Goal: Information Seeking & Learning: Learn about a topic

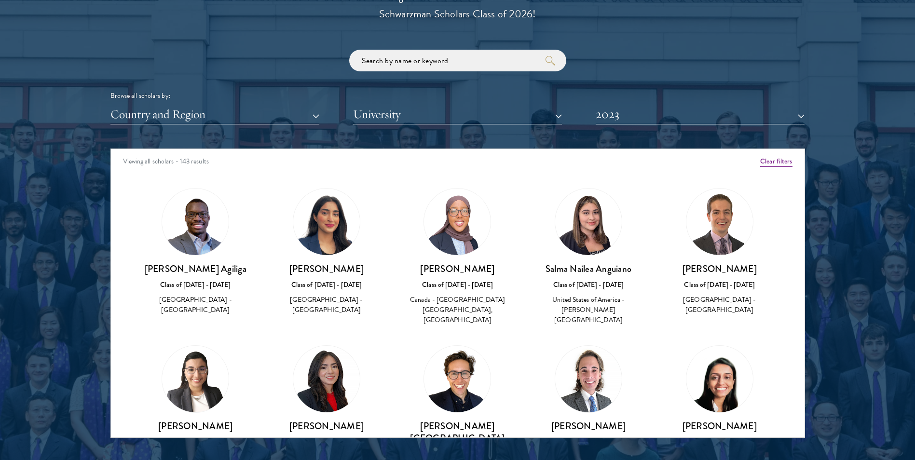
scroll to position [1136, 0]
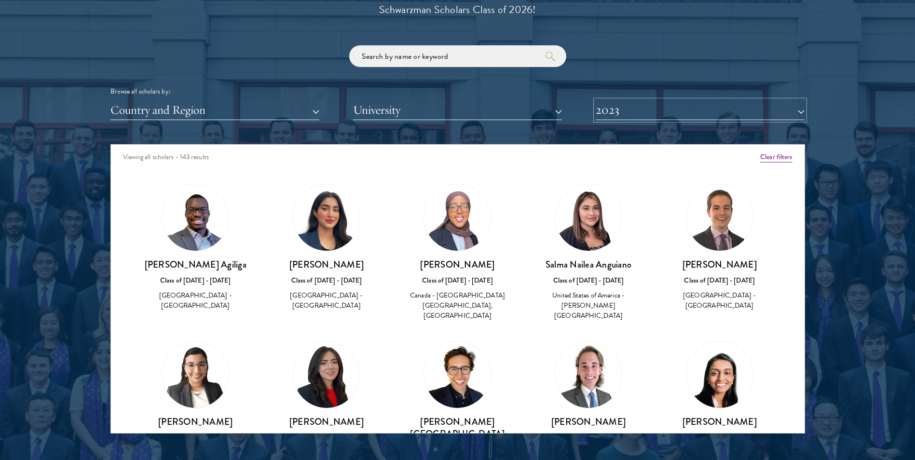
click at [649, 110] on button "2023" at bounding box center [699, 110] width 209 height 20
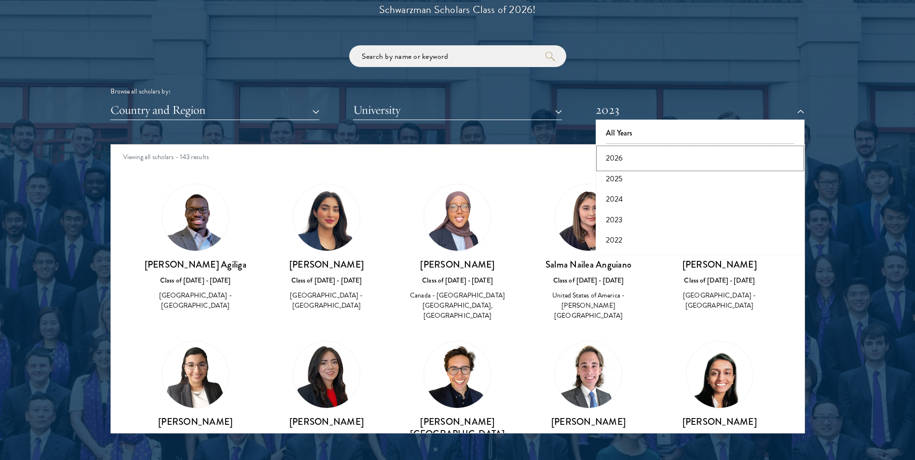
click at [620, 150] on button "2026" at bounding box center [699, 158] width 203 height 20
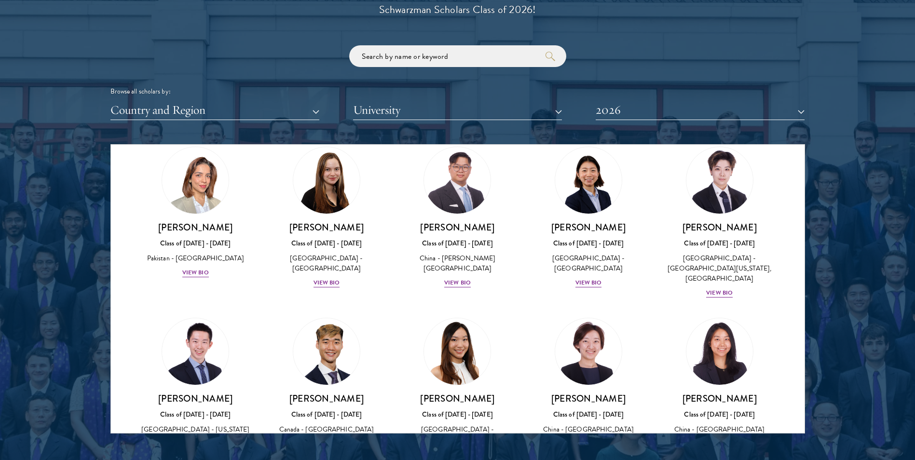
scroll to position [2507, 0]
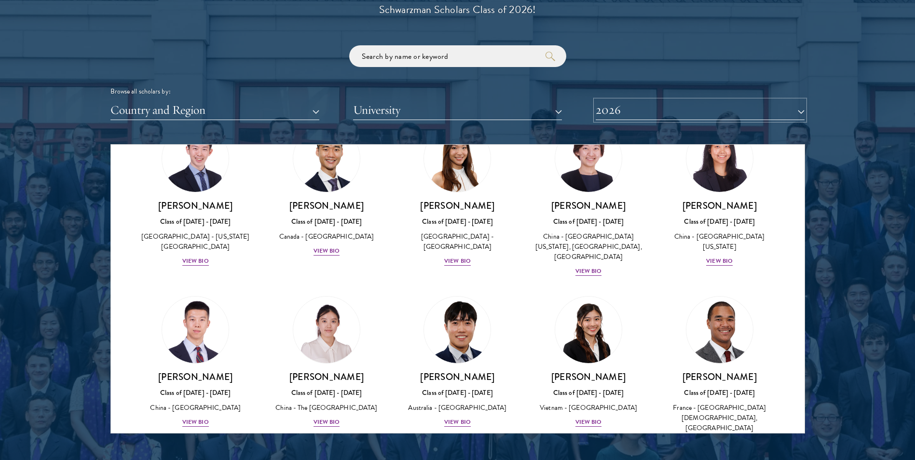
click at [623, 119] on button "2026" at bounding box center [699, 110] width 209 height 20
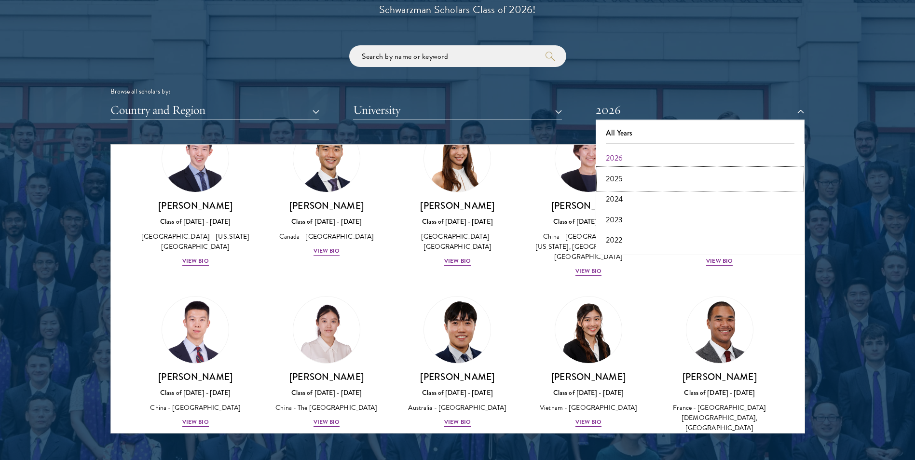
click at [619, 170] on button "2025" at bounding box center [699, 179] width 203 height 20
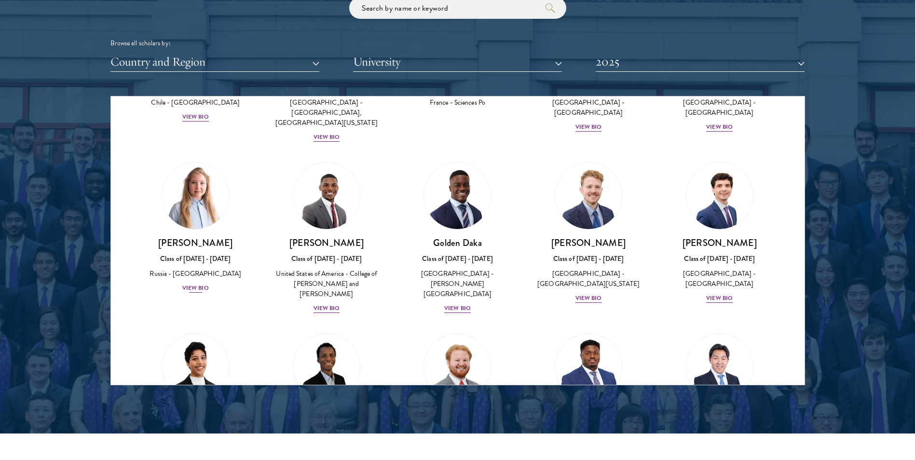
scroll to position [675, 0]
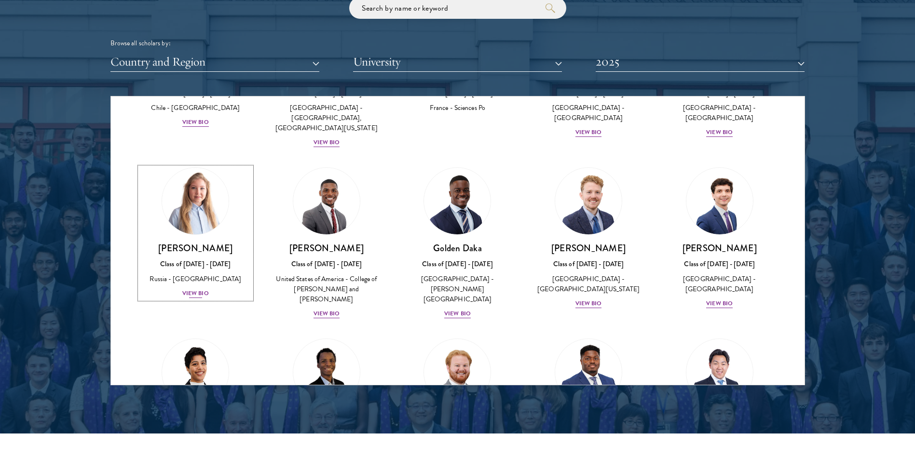
click at [200, 245] on div "[PERSON_NAME] Class of [DATE] - [DATE] [GEOGRAPHIC_DATA] - [GEOGRAPHIC_DATA] Vi…" at bounding box center [196, 270] width 112 height 57
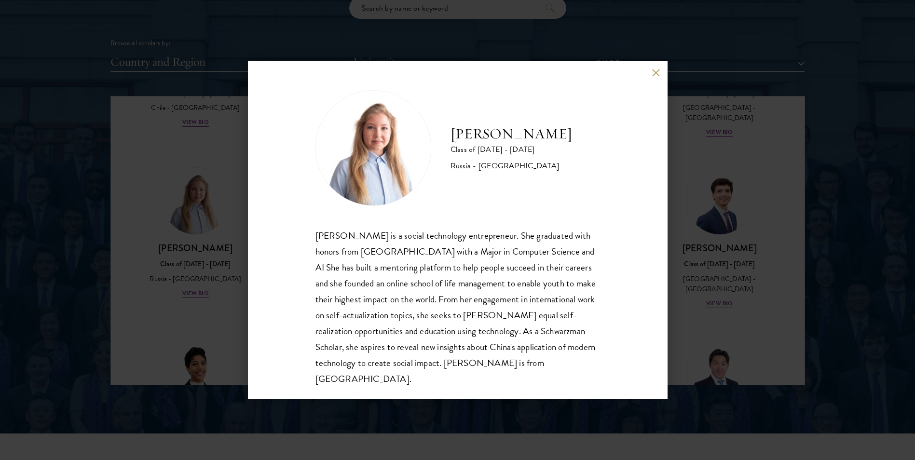
click at [212, 233] on div "[PERSON_NAME] Class of [DATE] - [DATE] [GEOGRAPHIC_DATA] - [GEOGRAPHIC_DATA] [P…" at bounding box center [457, 230] width 915 height 460
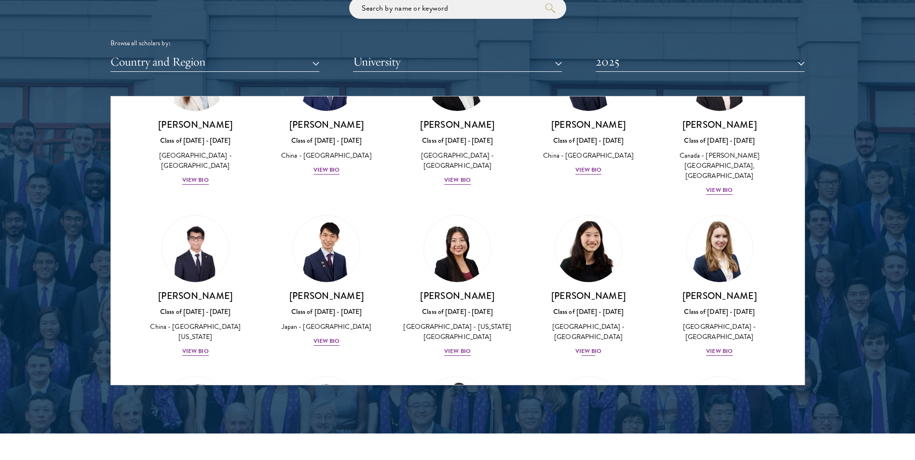
scroll to position [4396, 0]
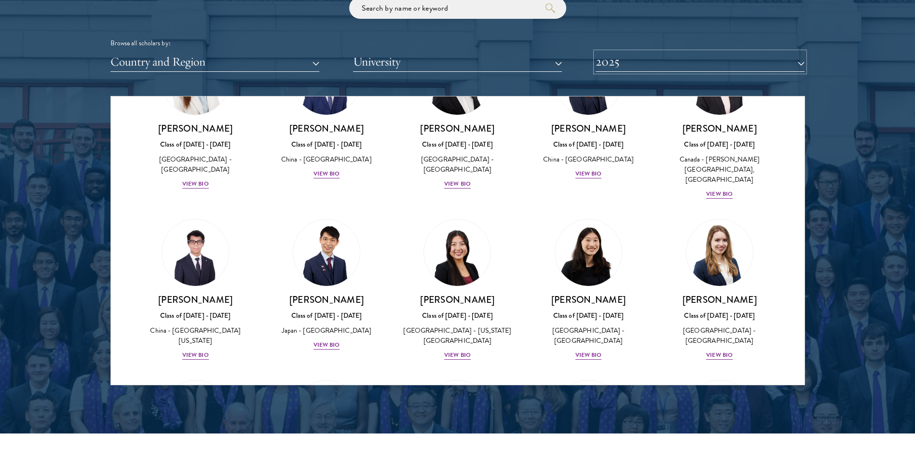
click at [655, 63] on button "2025" at bounding box center [699, 62] width 209 height 20
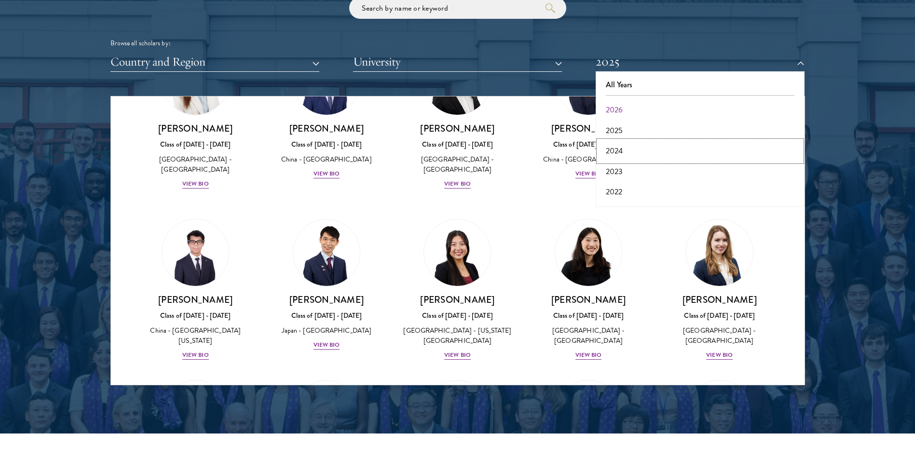
click at [616, 143] on button "2024" at bounding box center [699, 151] width 203 height 20
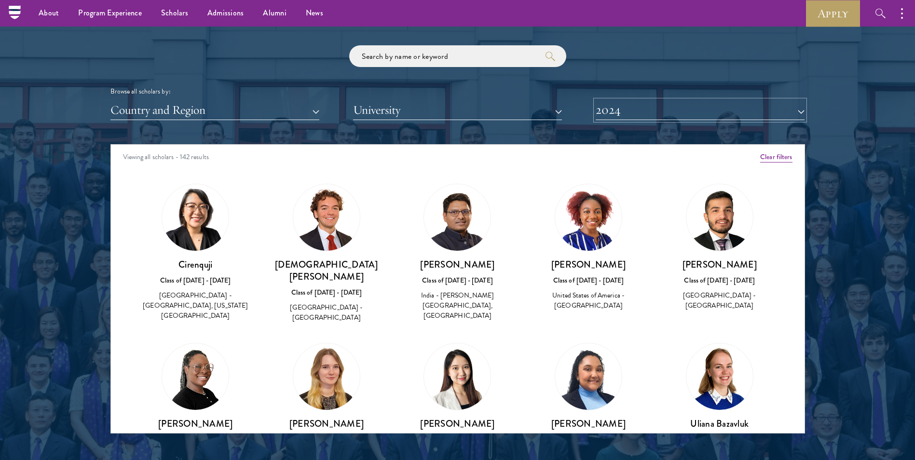
click at [652, 108] on button "2024" at bounding box center [699, 110] width 209 height 20
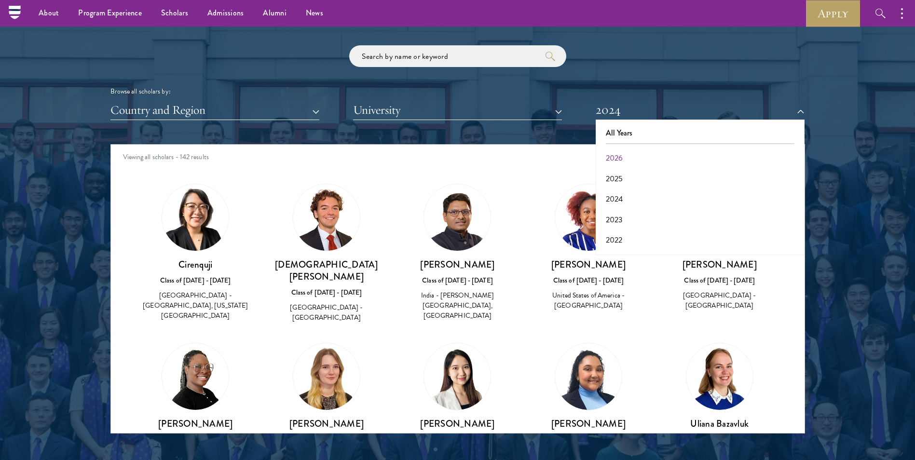
click at [514, 139] on div "Scholar Directory Congratulations and welcome to the Schwarzman Scholars Class …" at bounding box center [457, 188] width 694 height 490
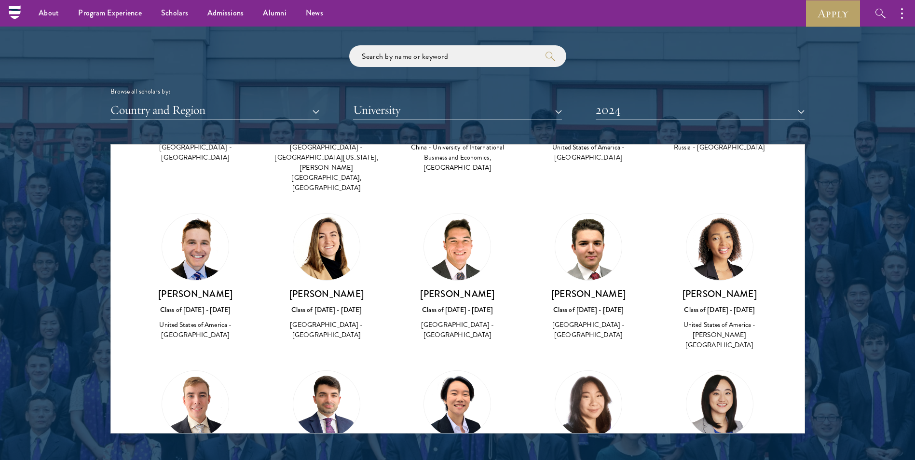
scroll to position [289, 0]
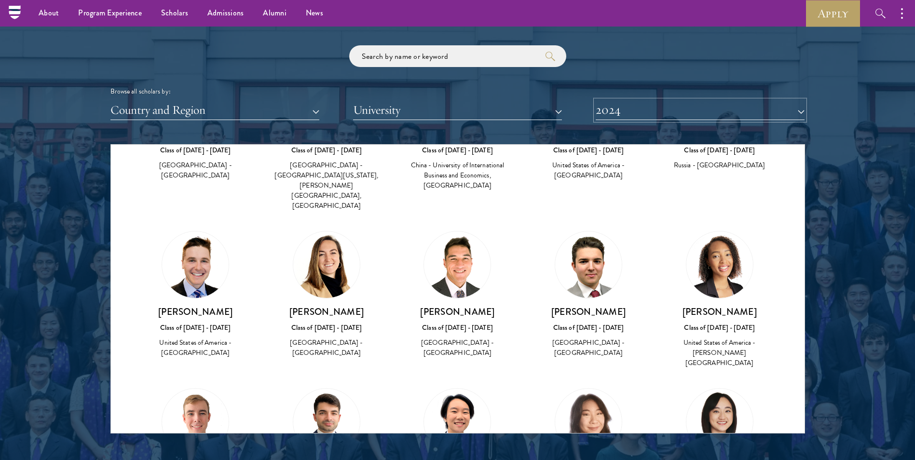
click at [618, 109] on button "2024" at bounding box center [699, 110] width 209 height 20
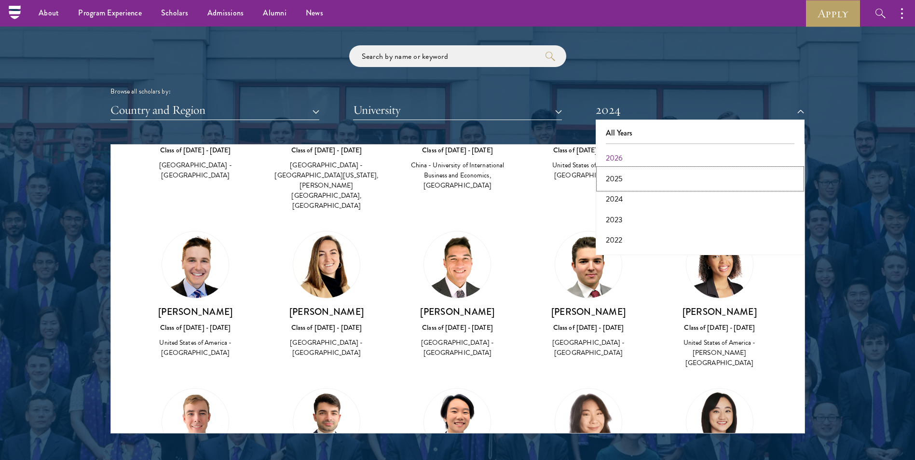
click at [638, 172] on button "2025" at bounding box center [699, 179] width 203 height 20
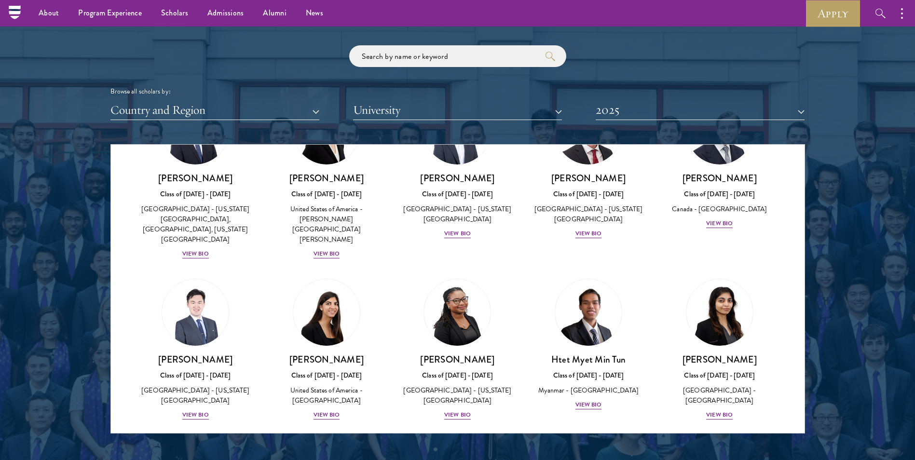
scroll to position [2507, 0]
click at [590, 400] on div "View Bio" at bounding box center [588, 404] width 27 height 9
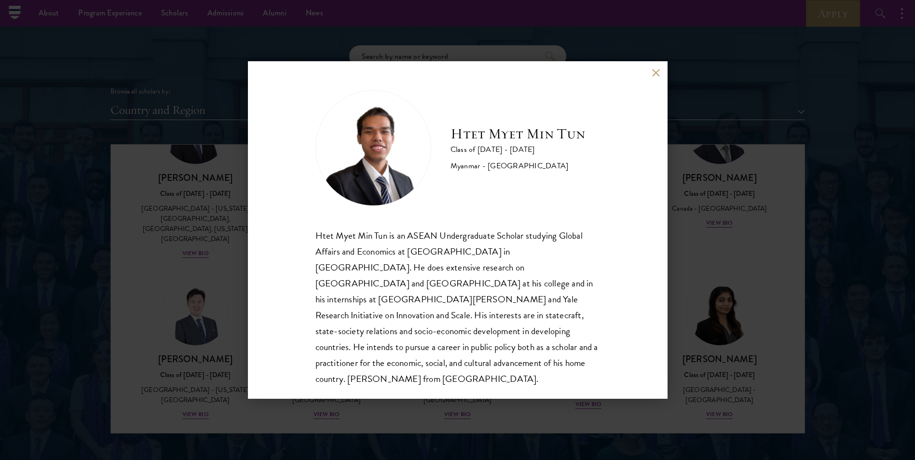
scroll to position [1, 0]
click at [655, 69] on button at bounding box center [656, 72] width 8 height 8
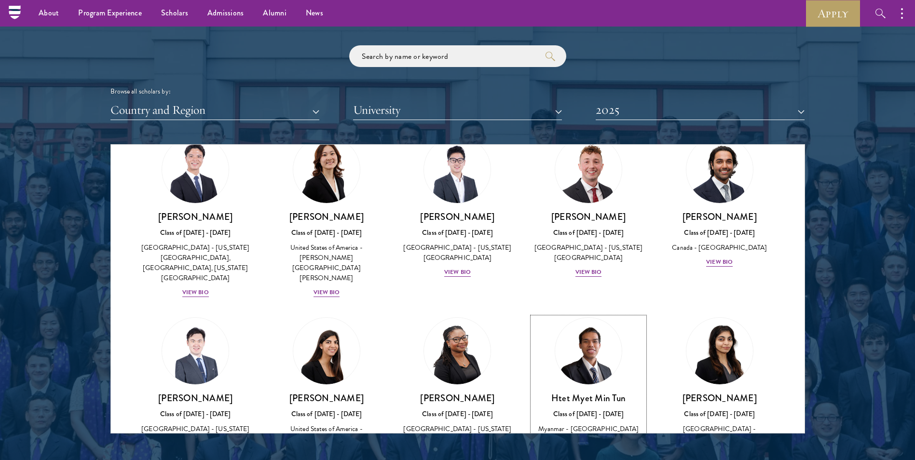
scroll to position [2448, 0]
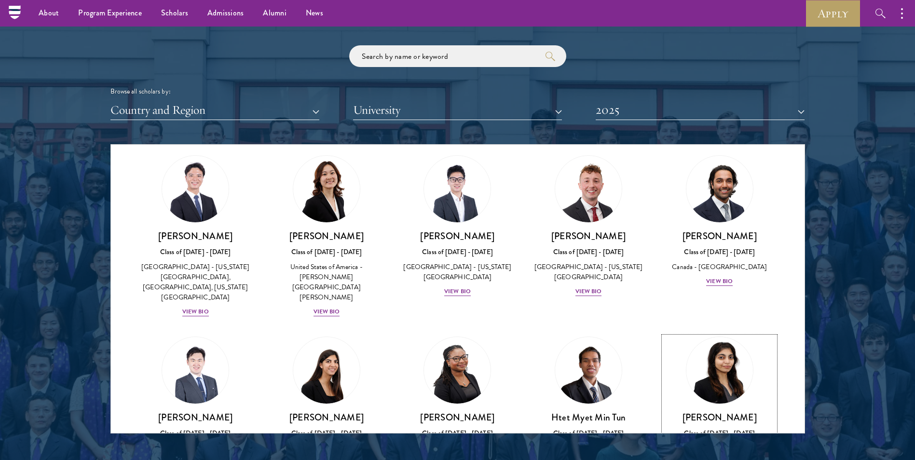
click at [688, 411] on div "[PERSON_NAME] Class of [DATE] - [DATE] [GEOGRAPHIC_DATA] - [GEOGRAPHIC_DATA] [G…" at bounding box center [719, 444] width 112 height 67
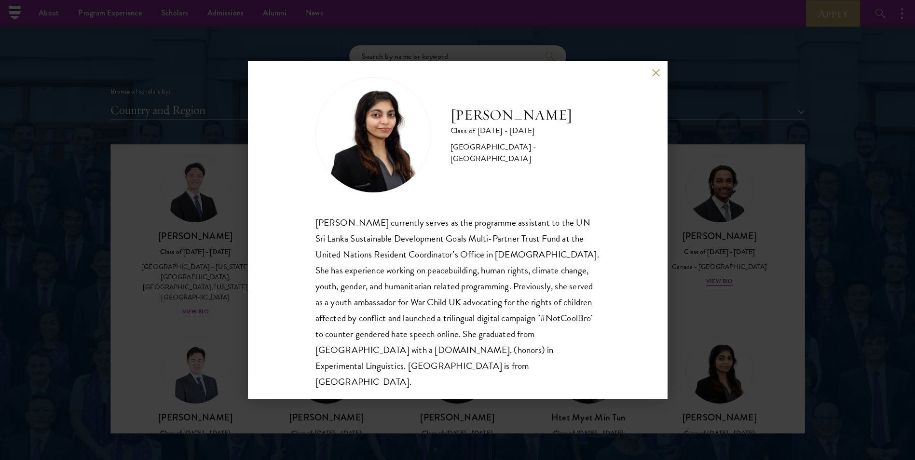
scroll to position [17, 0]
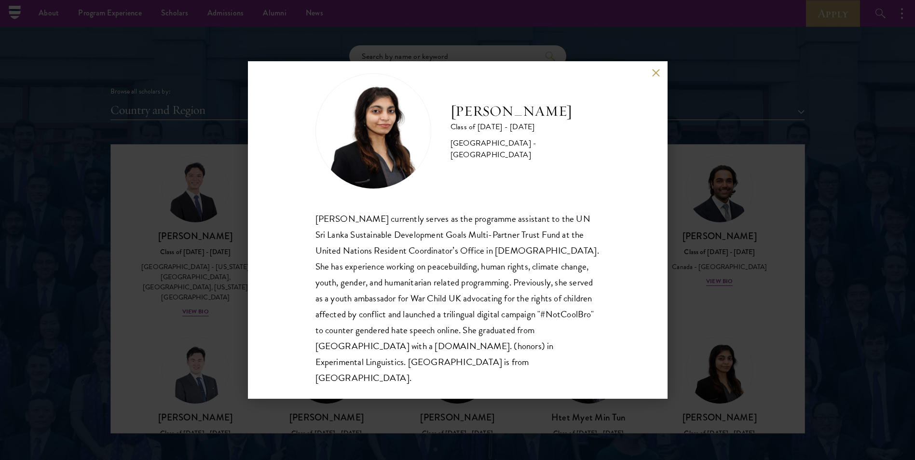
click at [705, 187] on div "[PERSON_NAME] Class of [DATE] - [DATE] [GEOGRAPHIC_DATA] - [GEOGRAPHIC_DATA] [G…" at bounding box center [457, 230] width 915 height 460
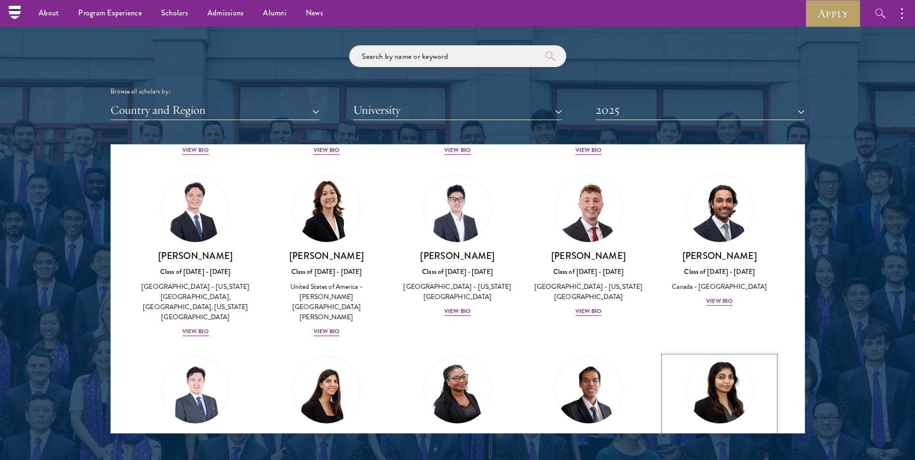
scroll to position [2467, 0]
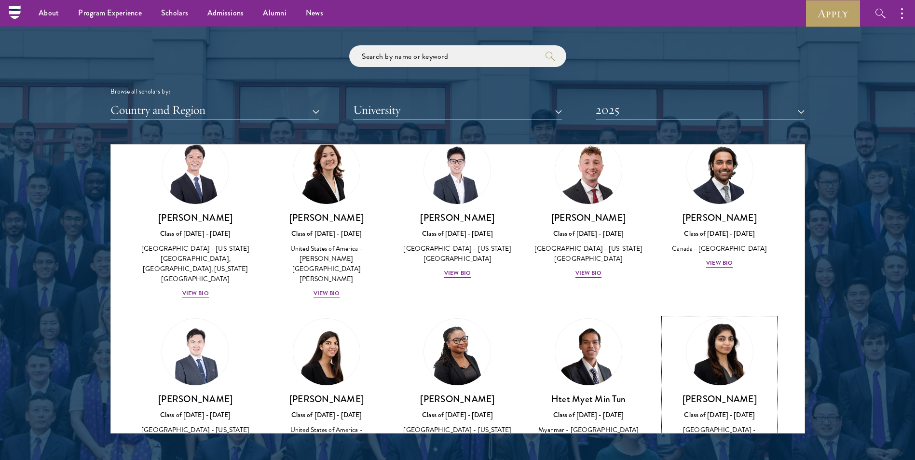
click at [707, 425] on div "[GEOGRAPHIC_DATA] - [GEOGRAPHIC_DATA]" at bounding box center [719, 435] width 112 height 20
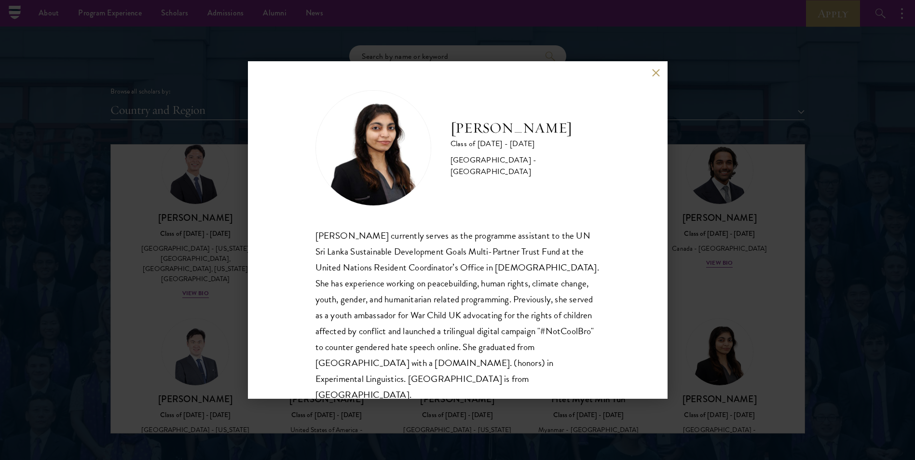
drag, startPoint x: 498, startPoint y: 144, endPoint x: 439, endPoint y: 122, distance: 63.1
click at [439, 122] on div "[PERSON_NAME] Class of [DATE] - [DATE] [GEOGRAPHIC_DATA] - [GEOGRAPHIC_DATA] [G…" at bounding box center [457, 148] width 284 height 116
drag, startPoint x: 439, startPoint y: 122, endPoint x: 452, endPoint y: 125, distance: 12.9
copy div "[PERSON_NAME]"
click at [720, 173] on div "[PERSON_NAME] Class of [DATE] - [DATE] [GEOGRAPHIC_DATA] - [GEOGRAPHIC_DATA] [G…" at bounding box center [457, 230] width 915 height 460
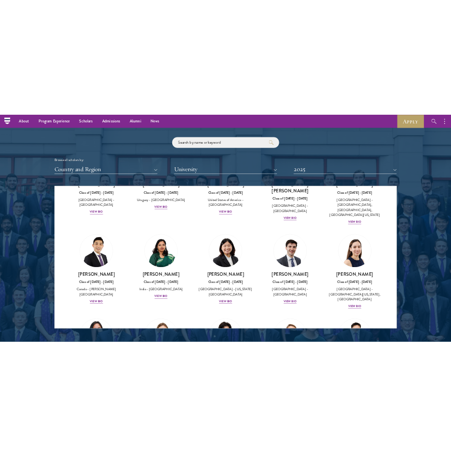
scroll to position [3423, 0]
